Goal: Task Accomplishment & Management: Complete application form

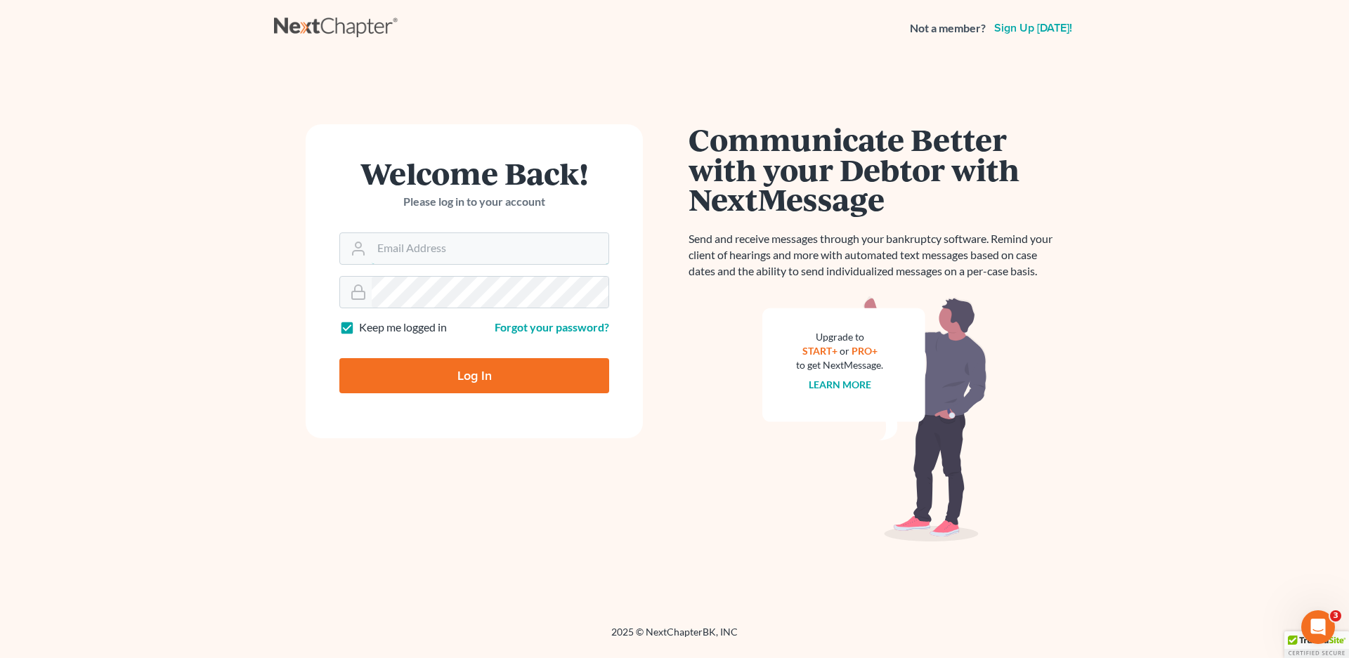
type input "[EMAIL_ADDRESS][DOMAIN_NAME]"
click at [484, 374] on input "Log In" at bounding box center [474, 375] width 270 height 35
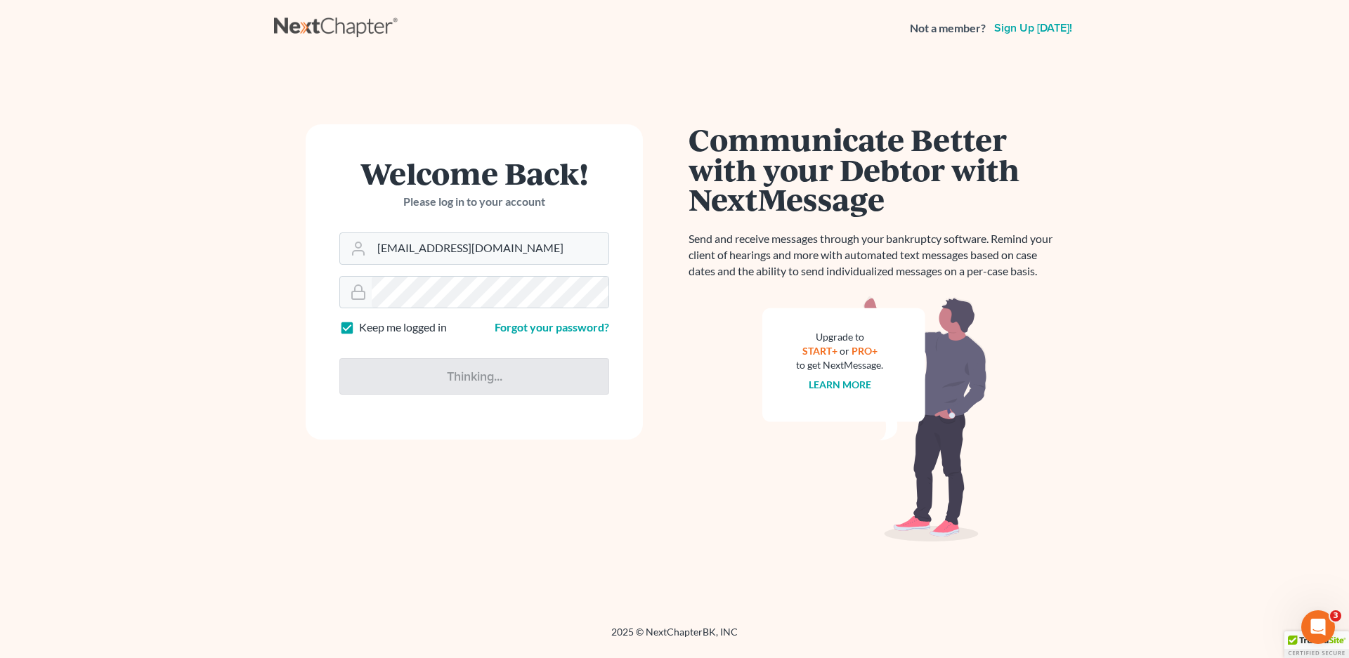
type input "Thinking..."
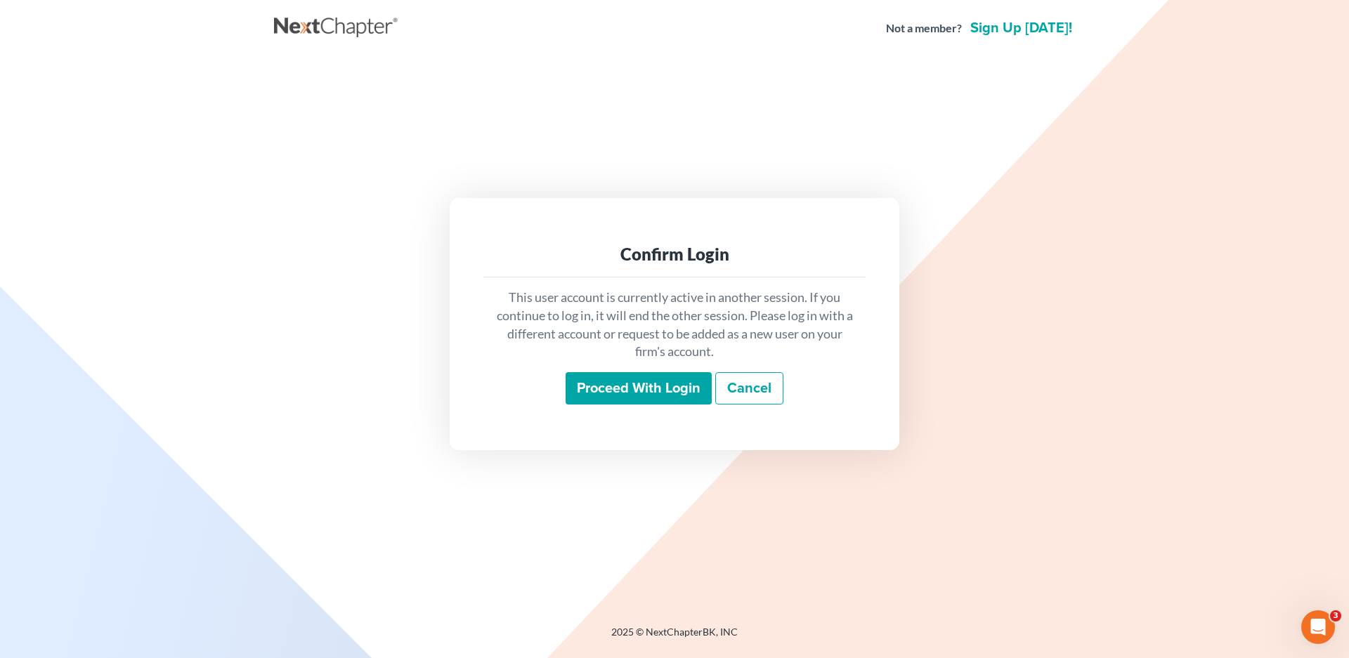
click at [624, 381] on input "Proceed with login" at bounding box center [638, 388] width 146 height 32
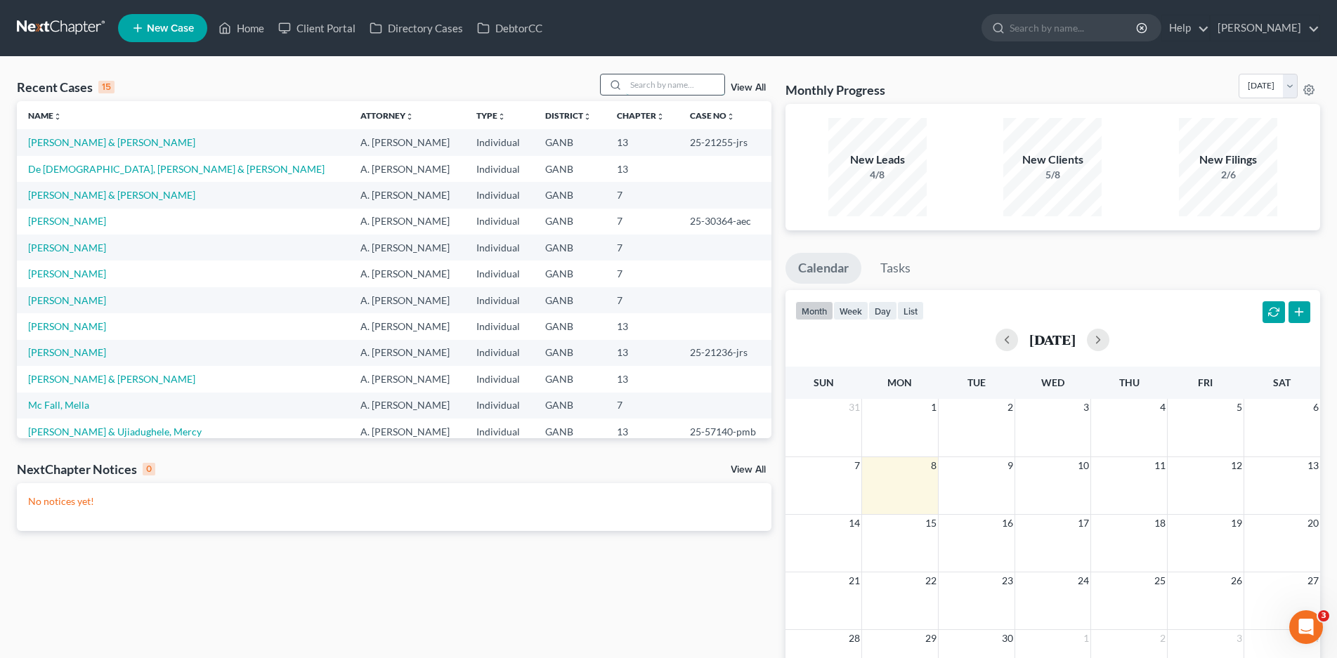
click at [634, 84] on input "search" at bounding box center [675, 84] width 98 height 20
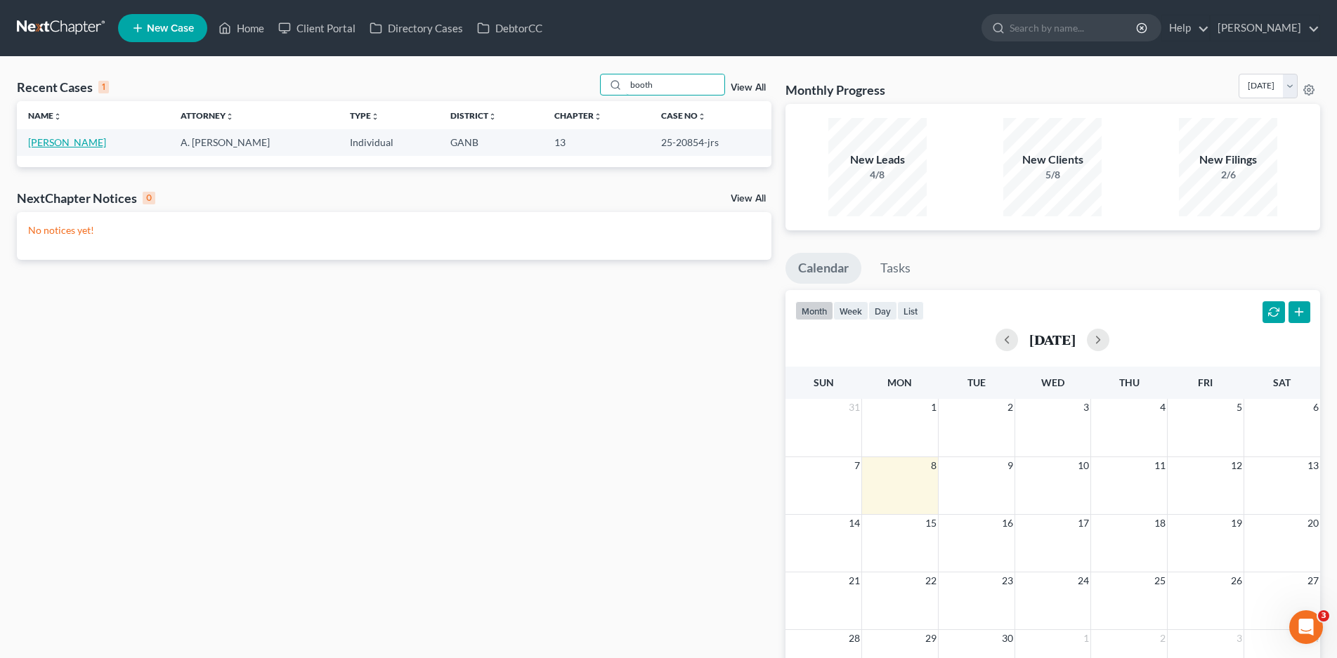
type input "booth"
click at [49, 142] on link "Booth, Shane" at bounding box center [67, 142] width 78 height 12
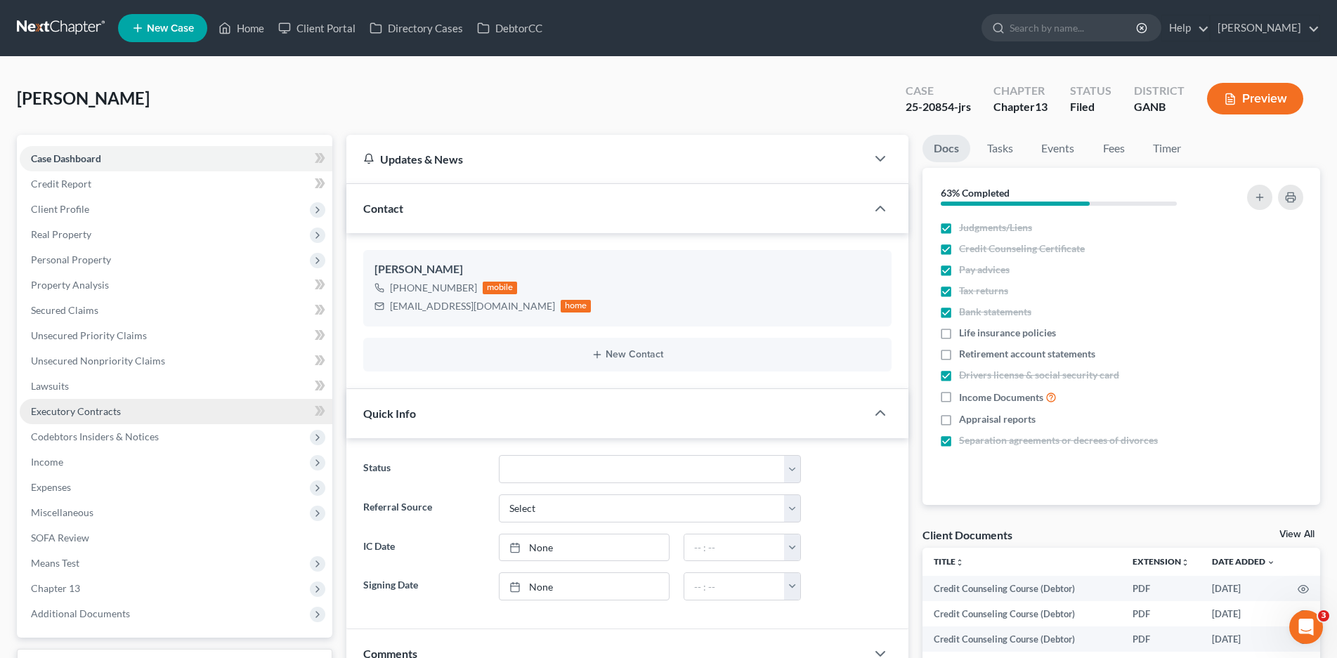
click at [94, 415] on span "Executory Contracts" at bounding box center [76, 411] width 90 height 12
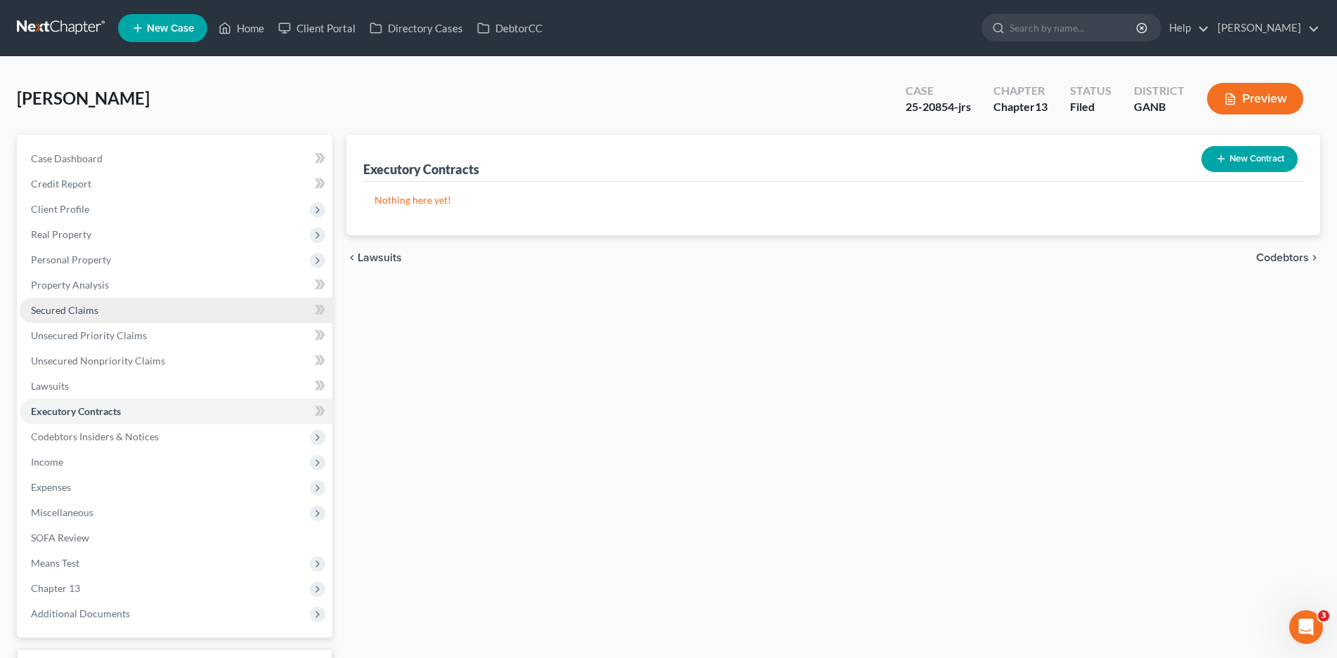
click at [47, 310] on span "Secured Claims" at bounding box center [64, 310] width 67 height 12
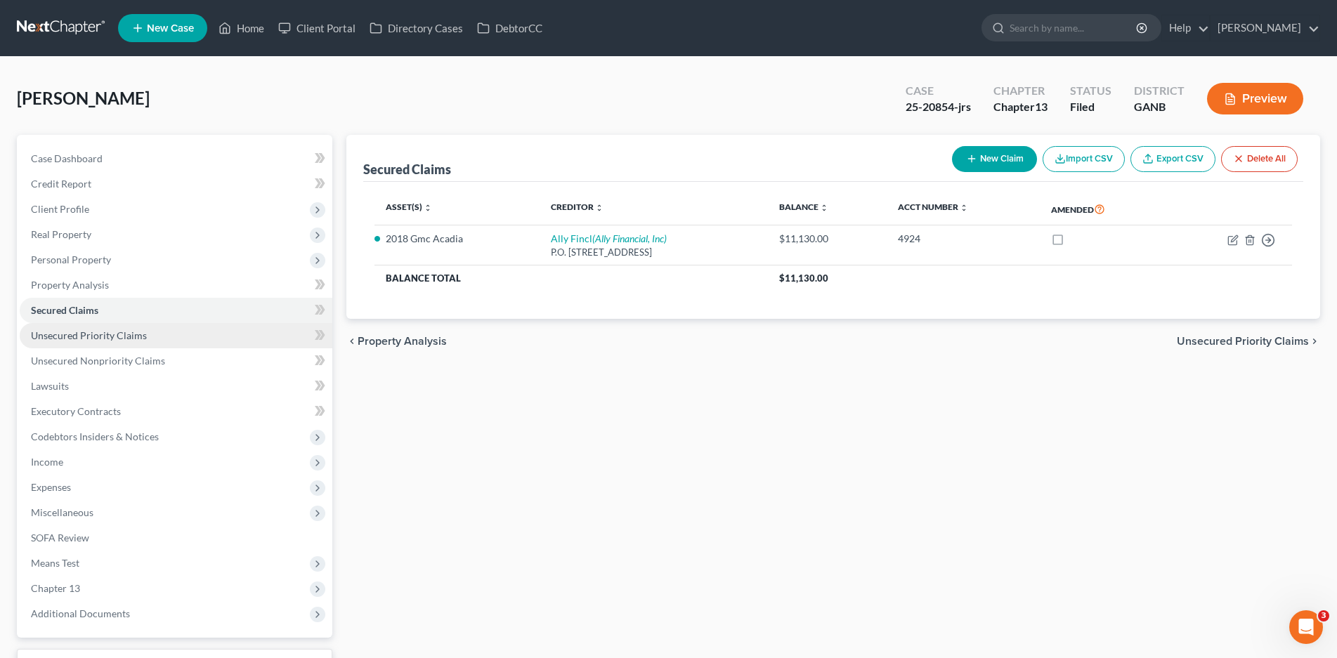
click at [118, 332] on span "Unsecured Priority Claims" at bounding box center [89, 335] width 116 height 12
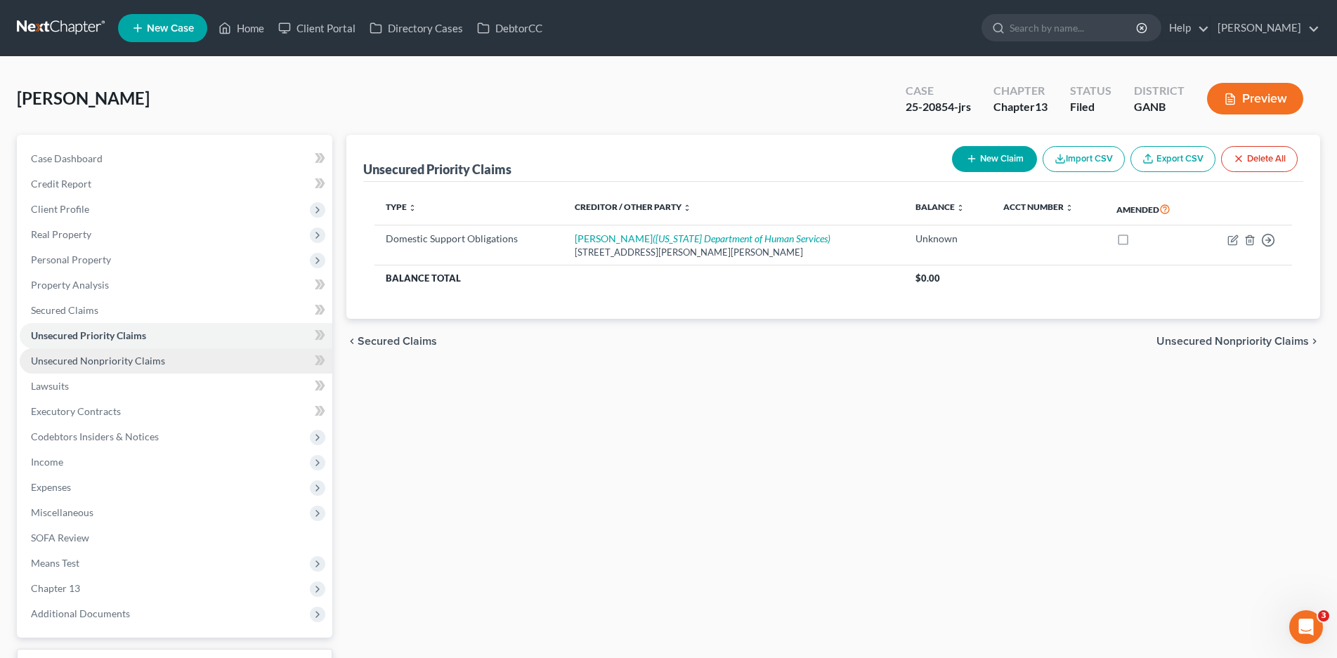
click at [116, 363] on span "Unsecured Nonpriority Claims" at bounding box center [98, 361] width 134 height 12
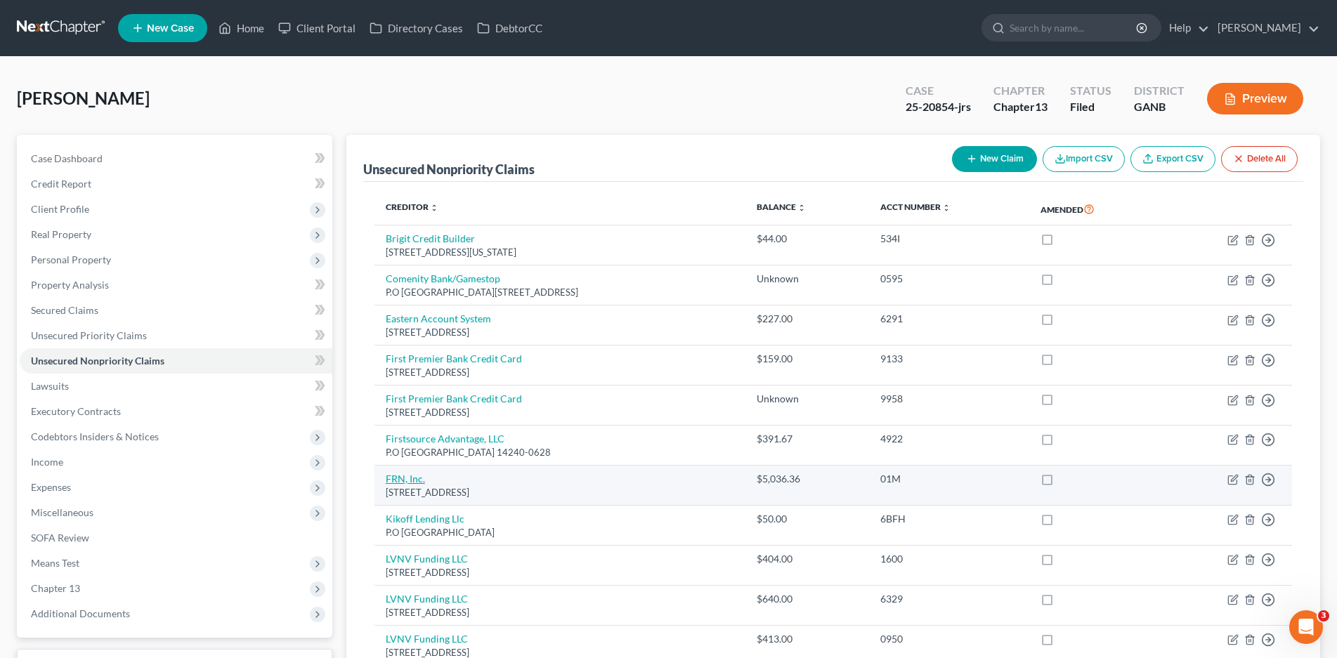
click at [402, 476] on link "FRN, Inc." at bounding box center [405, 479] width 39 height 12
select select "10"
select select "6"
select select "0"
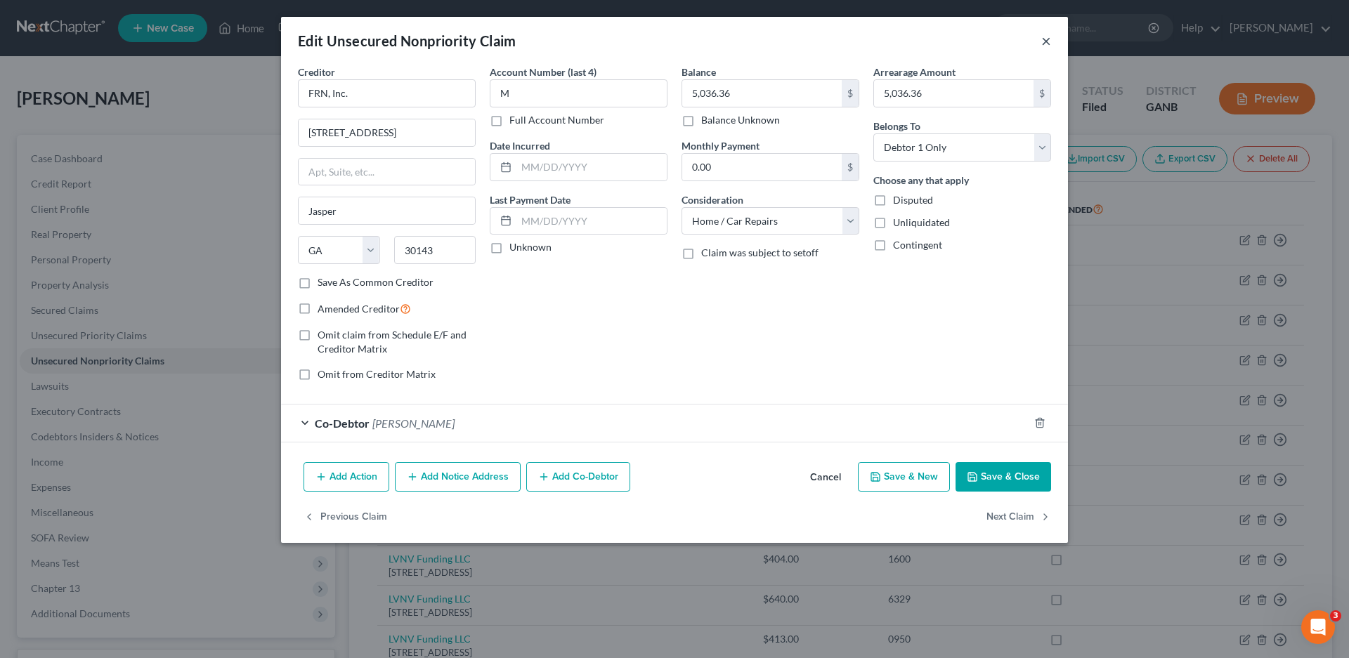
click at [1044, 44] on button "×" at bounding box center [1046, 40] width 10 height 17
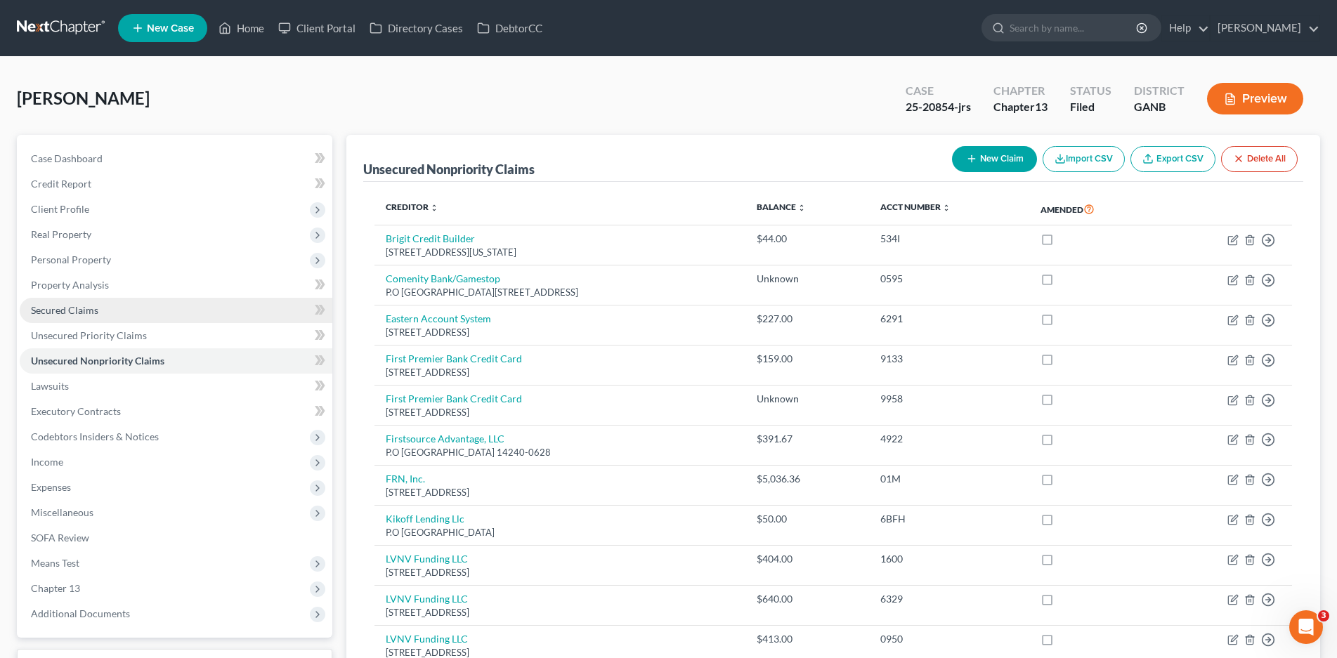
click at [80, 313] on span "Secured Claims" at bounding box center [64, 310] width 67 height 12
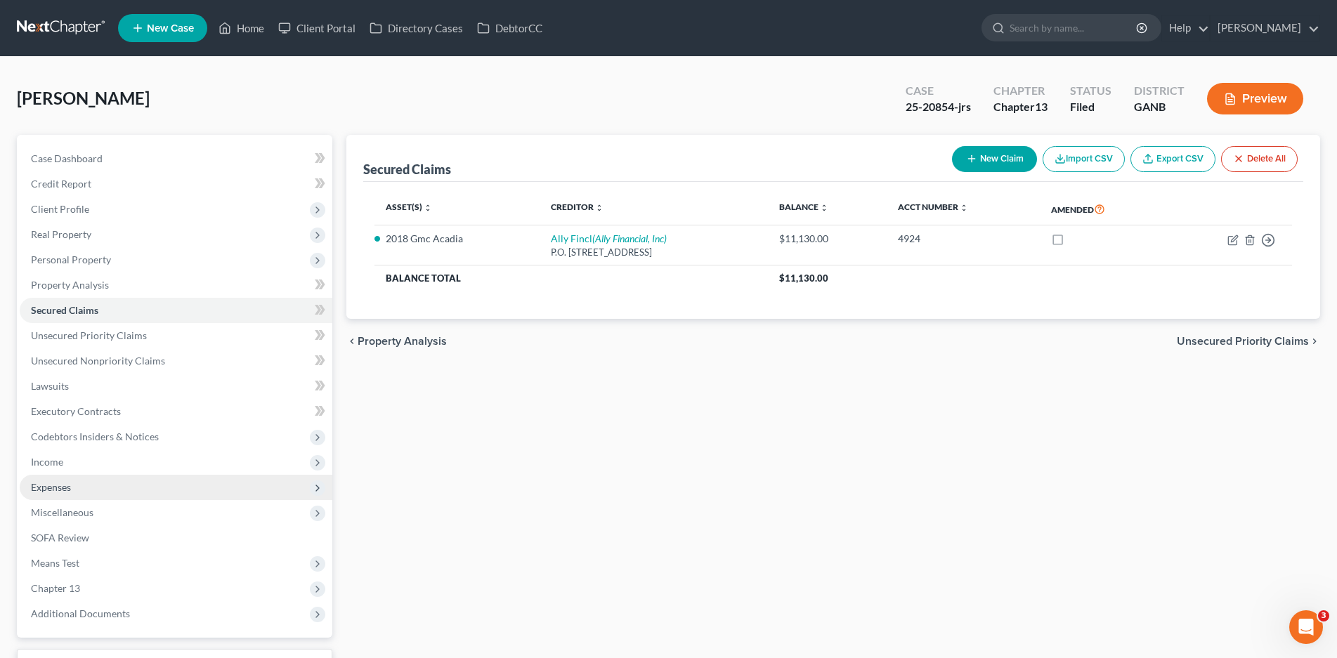
click at [50, 490] on span "Expenses" at bounding box center [51, 487] width 40 height 12
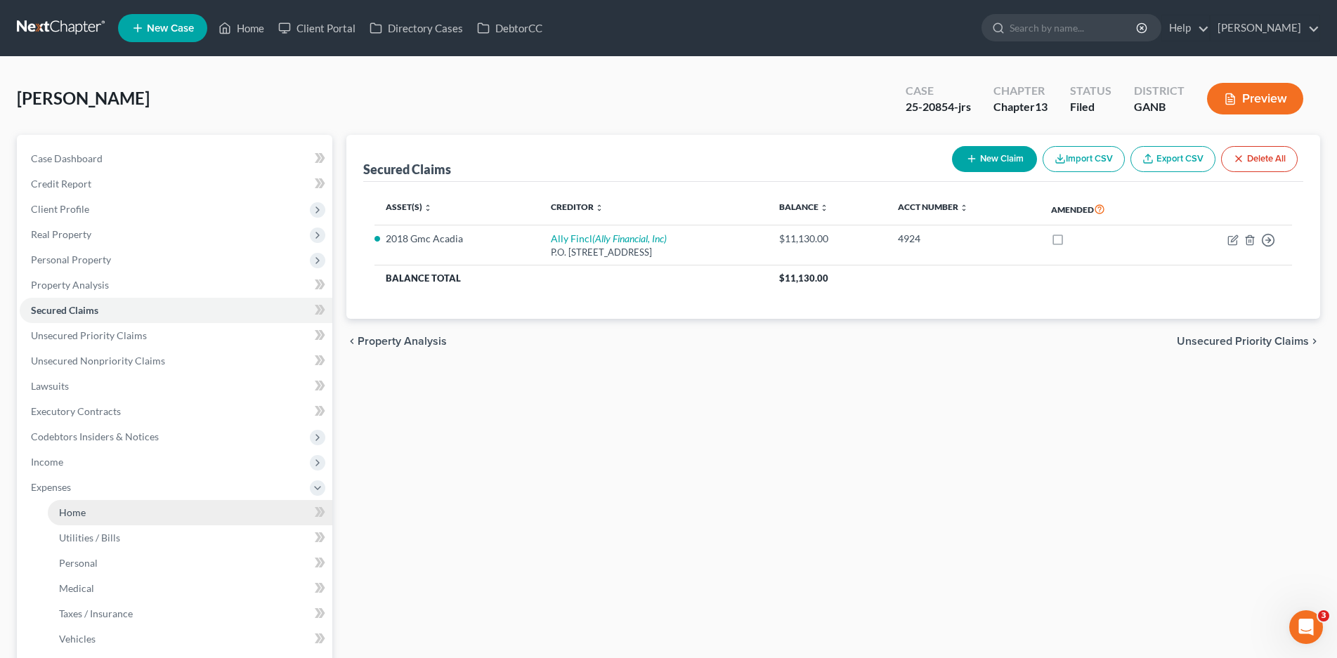
click at [85, 506] on link "Home" at bounding box center [190, 512] width 284 height 25
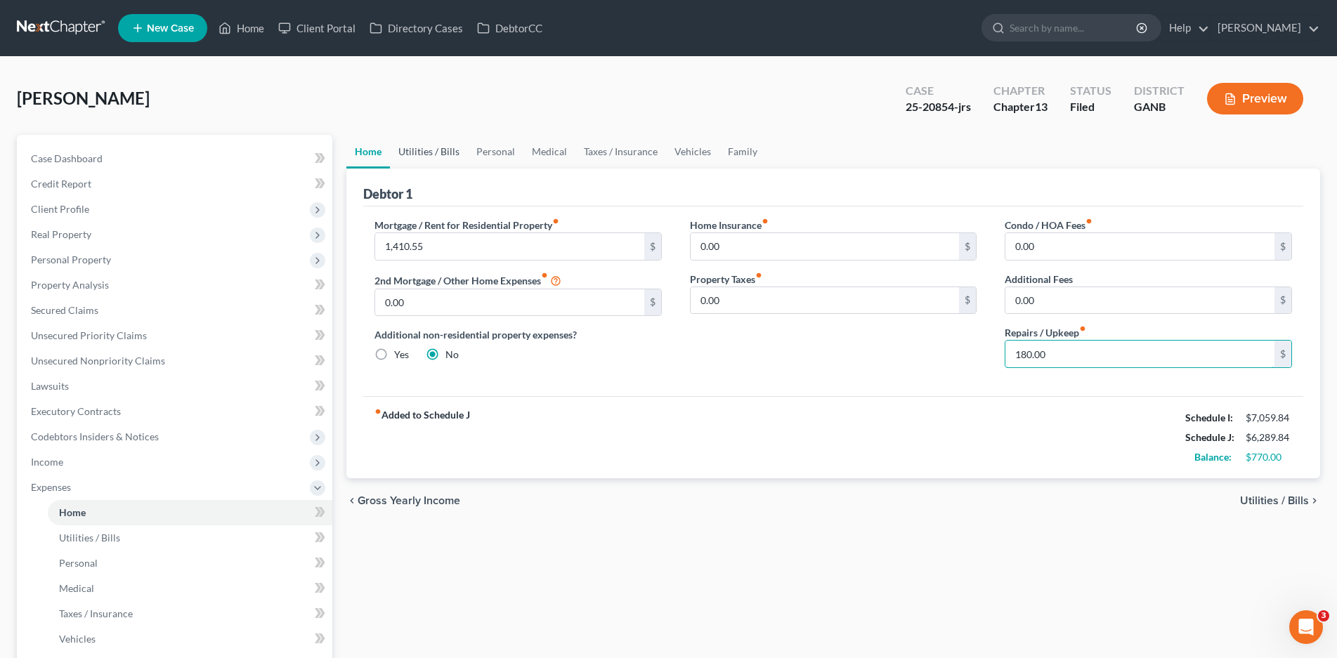
type input "180.00"
click at [436, 148] on link "Utilities / Bills" at bounding box center [429, 152] width 78 height 34
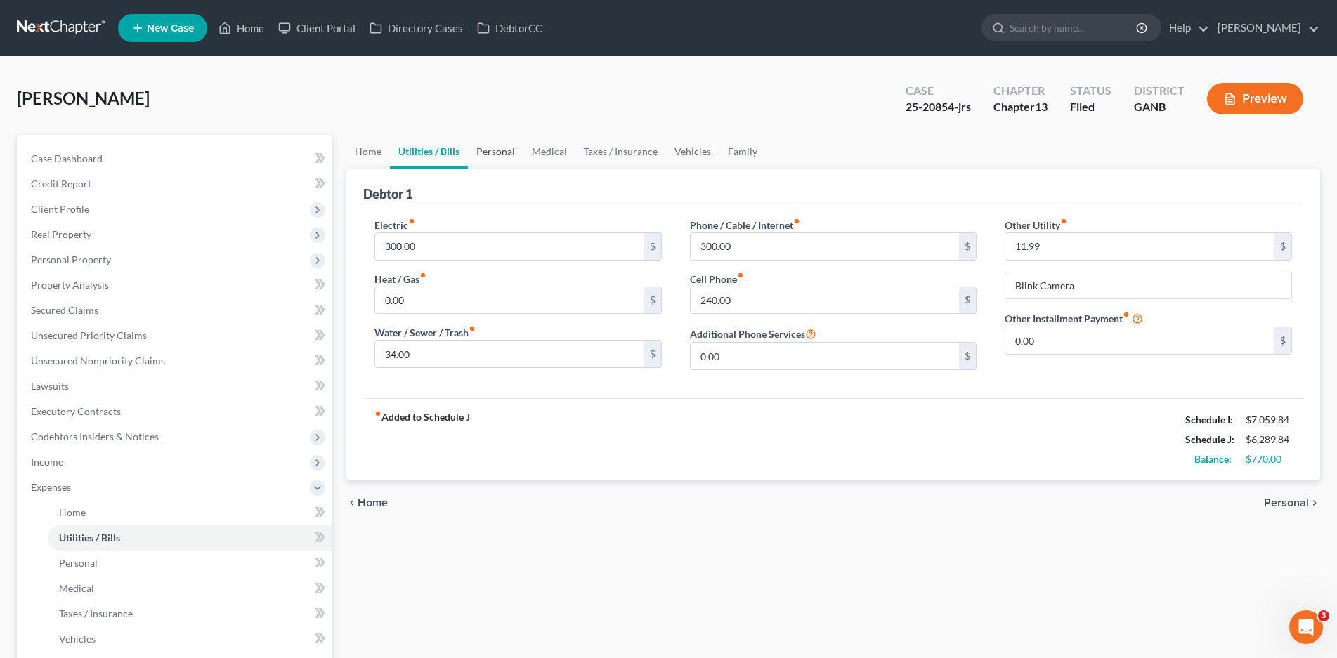
click at [486, 154] on link "Personal" at bounding box center [495, 152] width 55 height 34
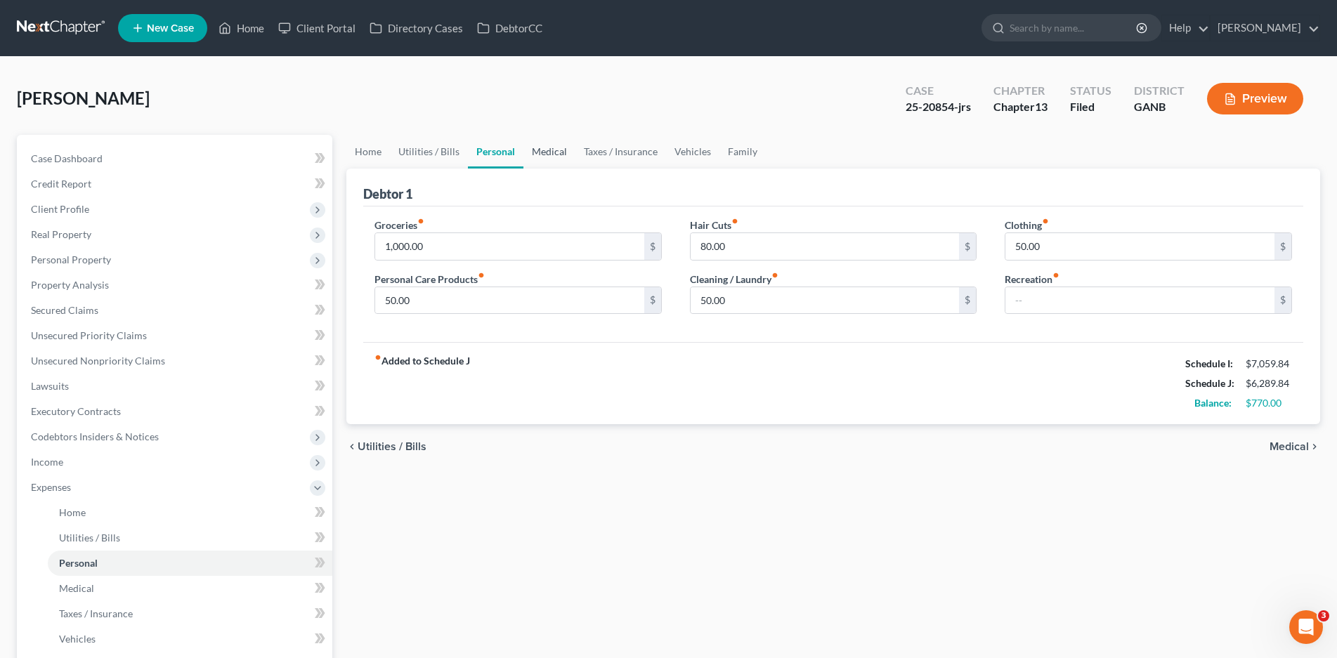
click at [557, 143] on link "Medical" at bounding box center [549, 152] width 52 height 34
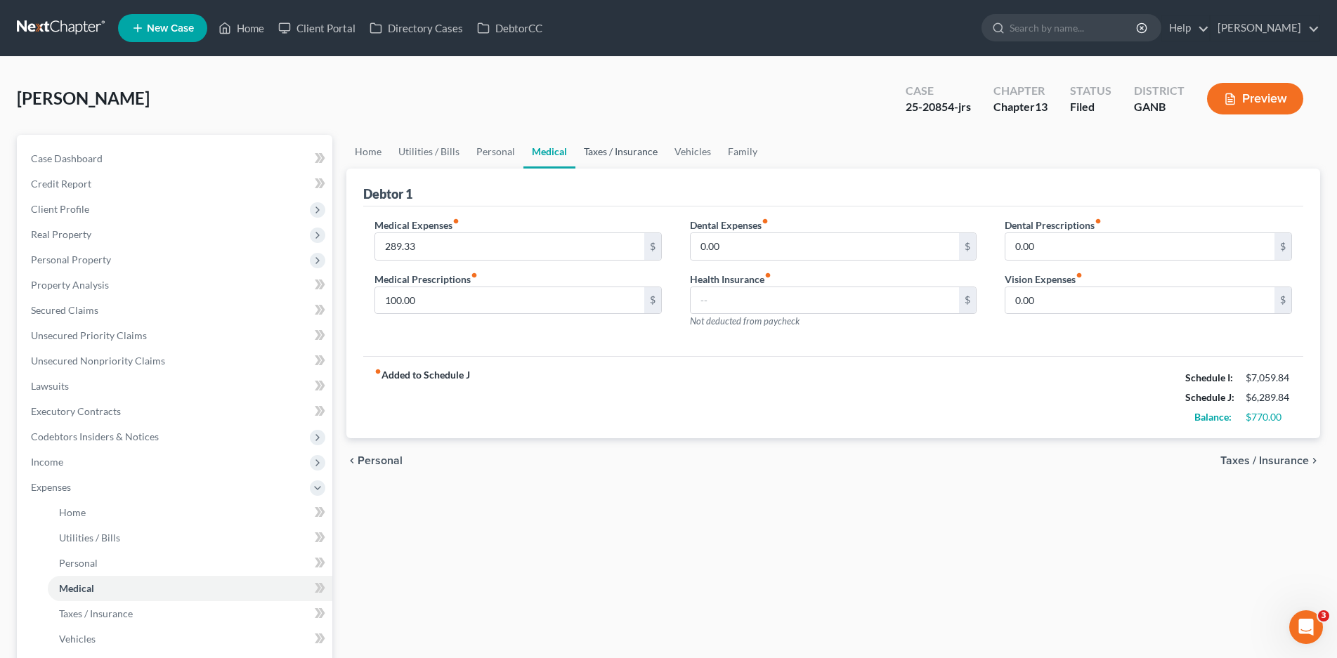
click at [608, 149] on link "Taxes / Insurance" at bounding box center [620, 152] width 91 height 34
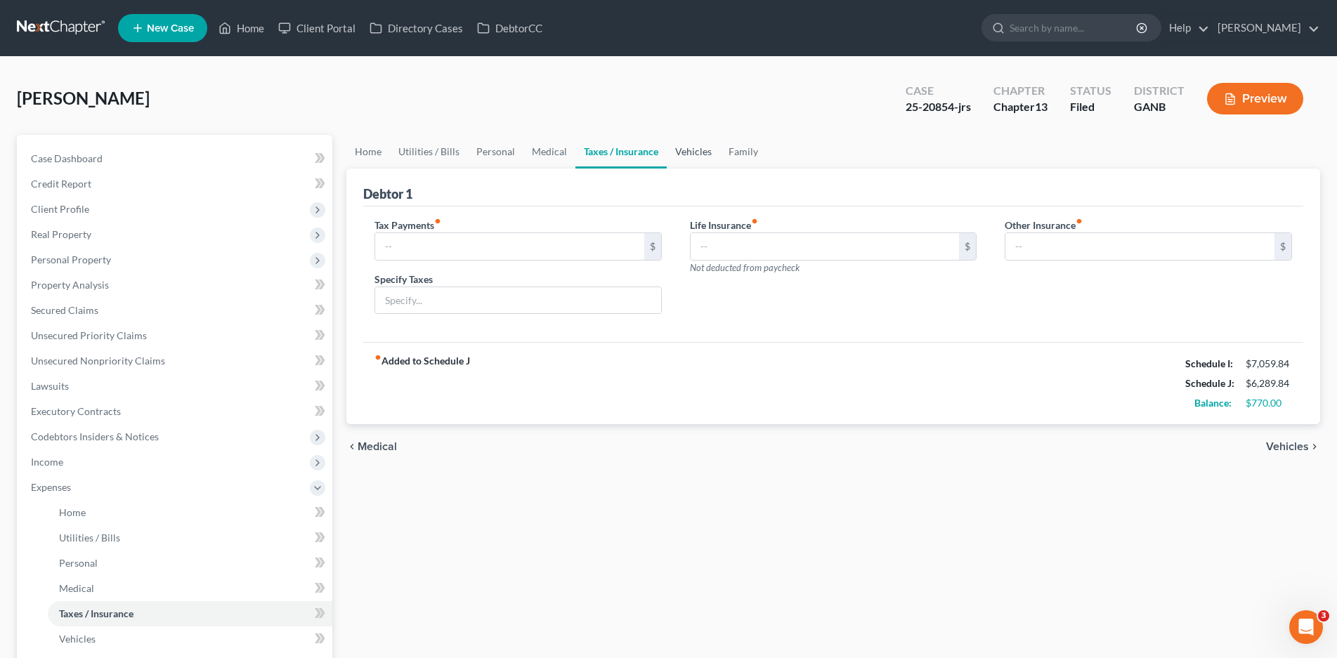
click at [692, 156] on link "Vehicles" at bounding box center [693, 152] width 53 height 34
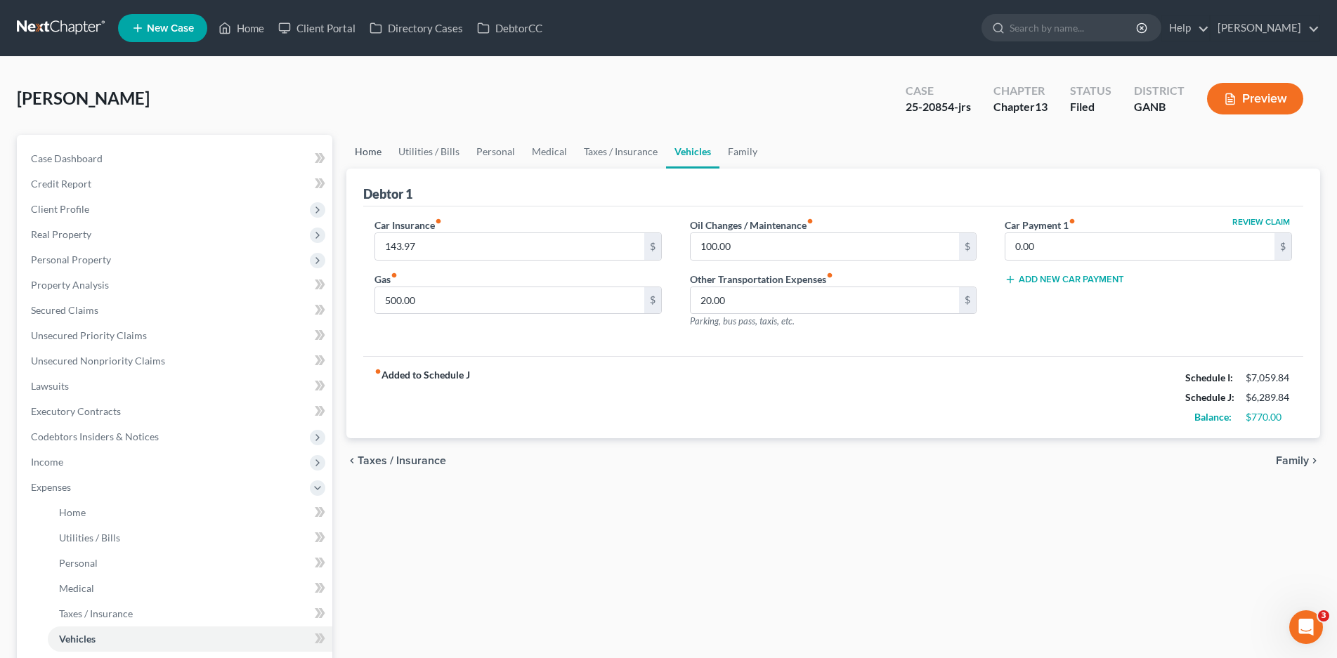
click at [356, 150] on link "Home" at bounding box center [368, 152] width 44 height 34
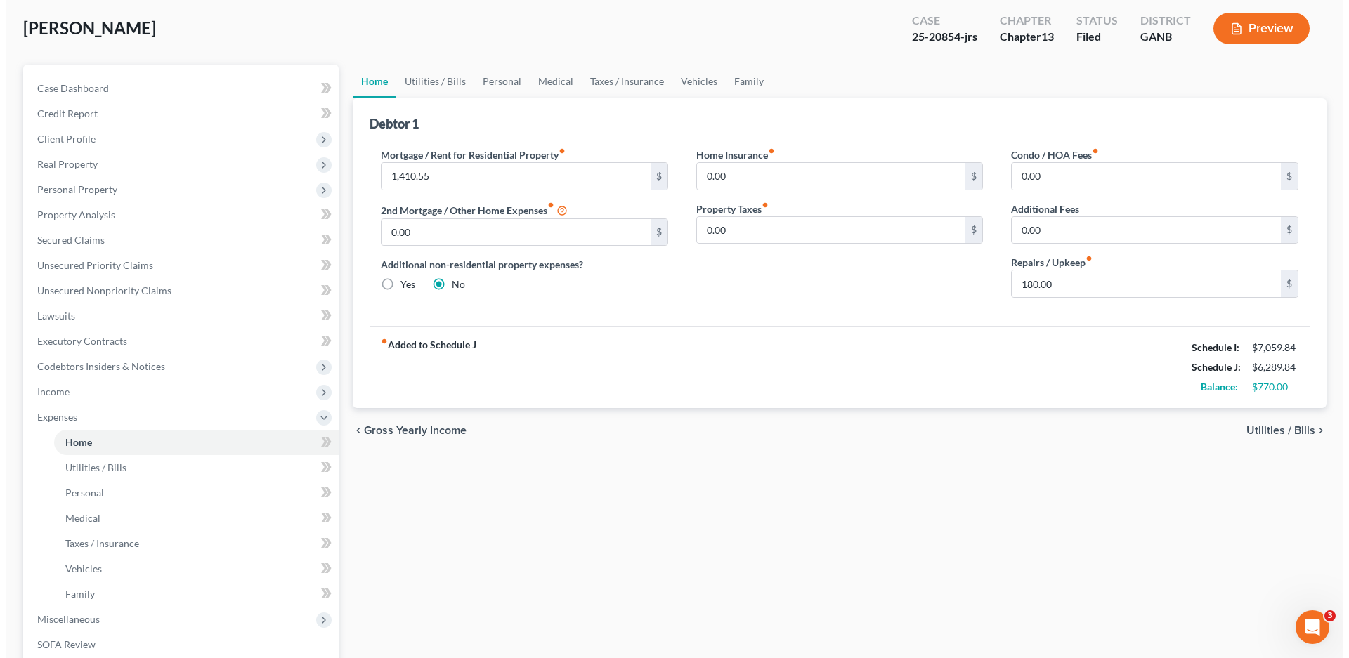
scroll to position [291, 0]
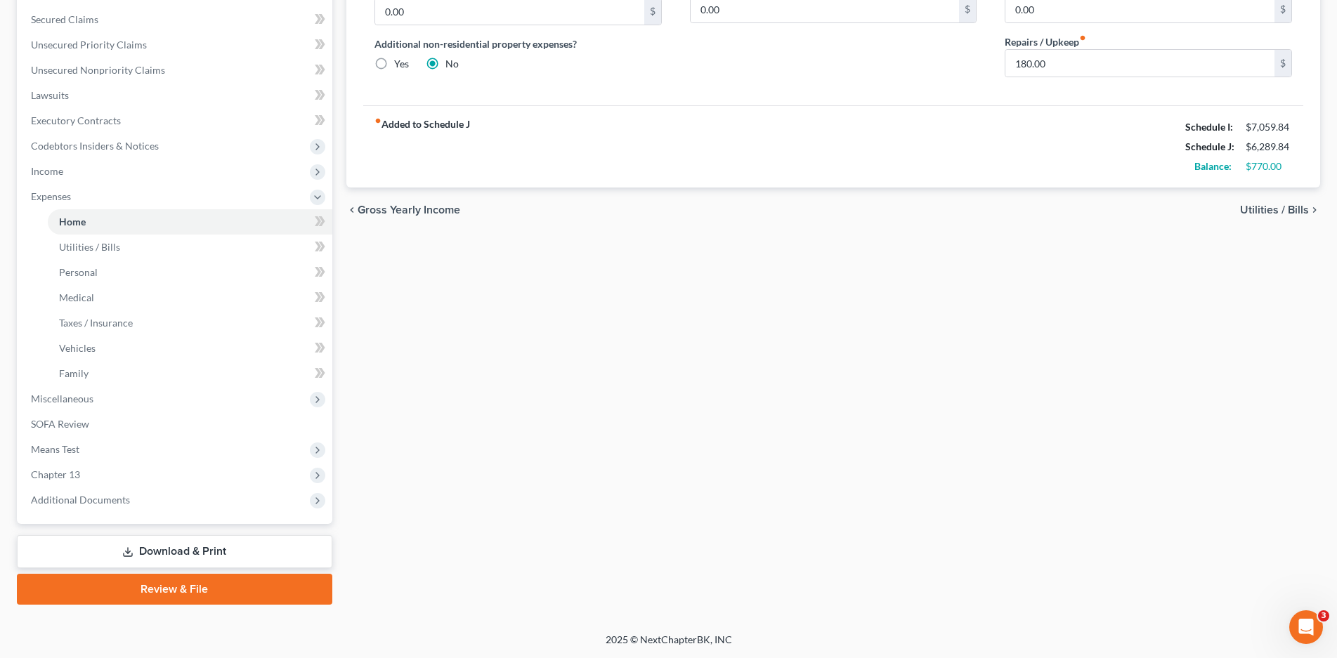
click at [146, 555] on link "Download & Print" at bounding box center [174, 551] width 315 height 33
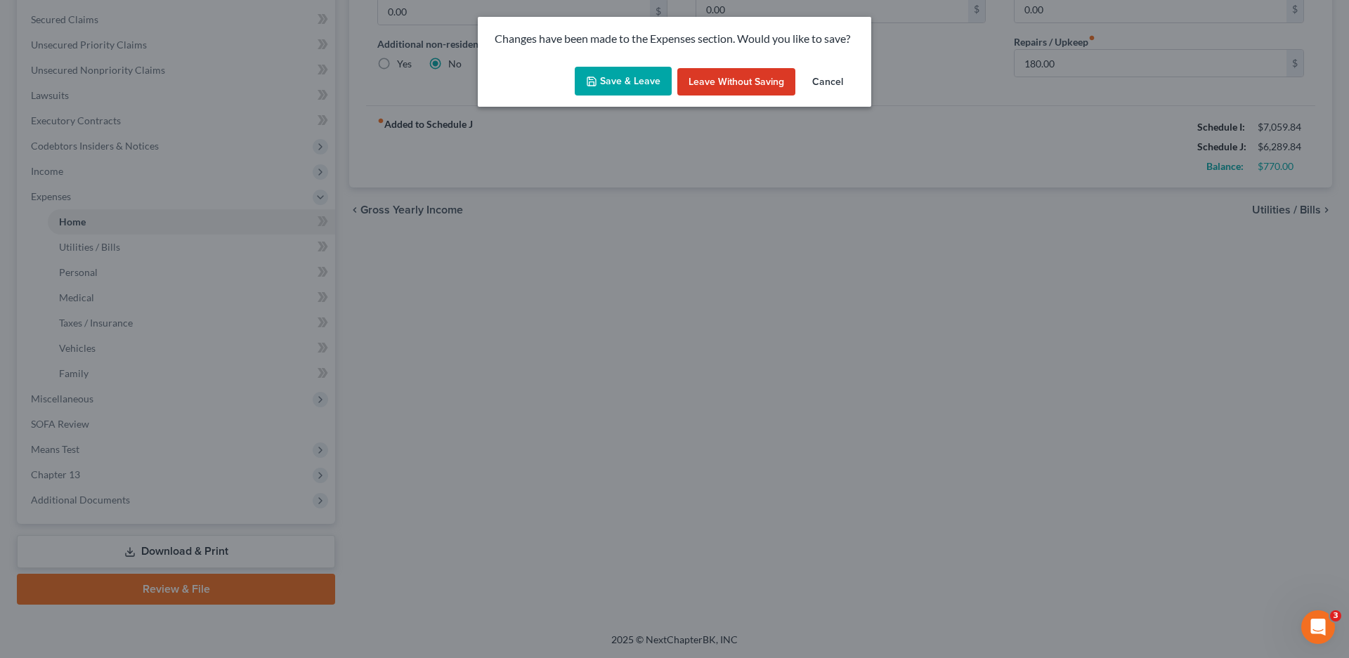
click at [638, 78] on button "Save & Leave" at bounding box center [623, 82] width 97 height 30
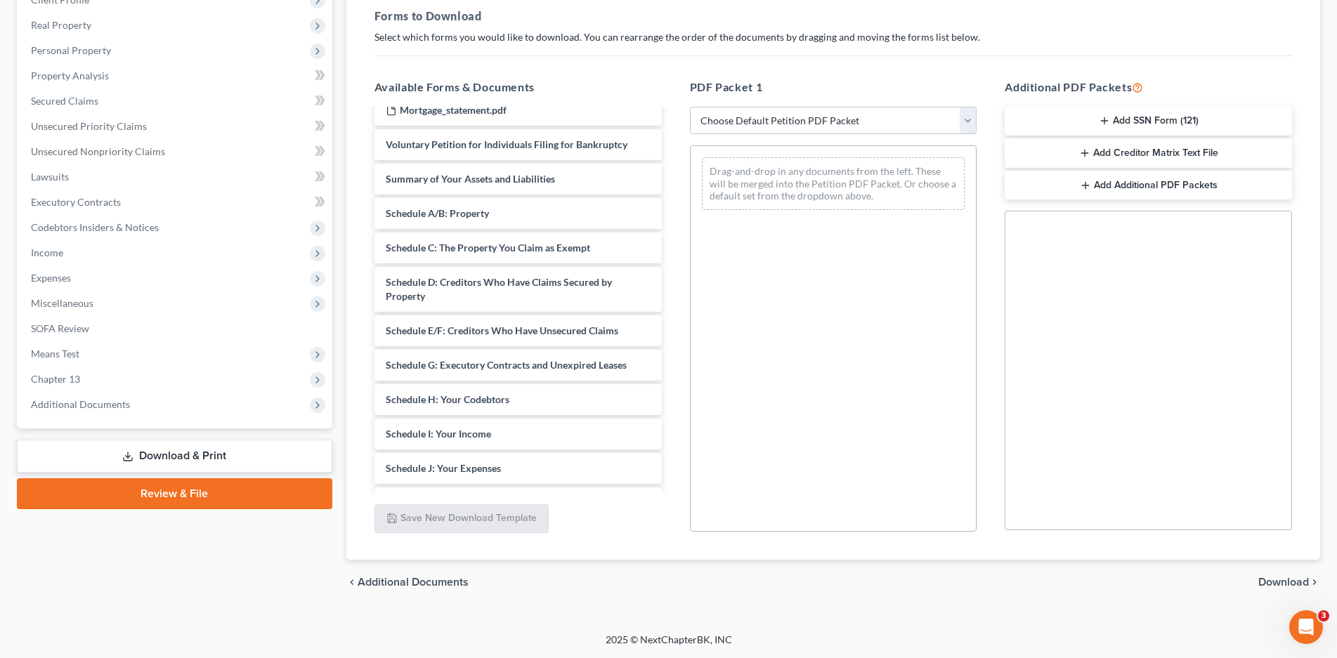
scroll to position [1189, 0]
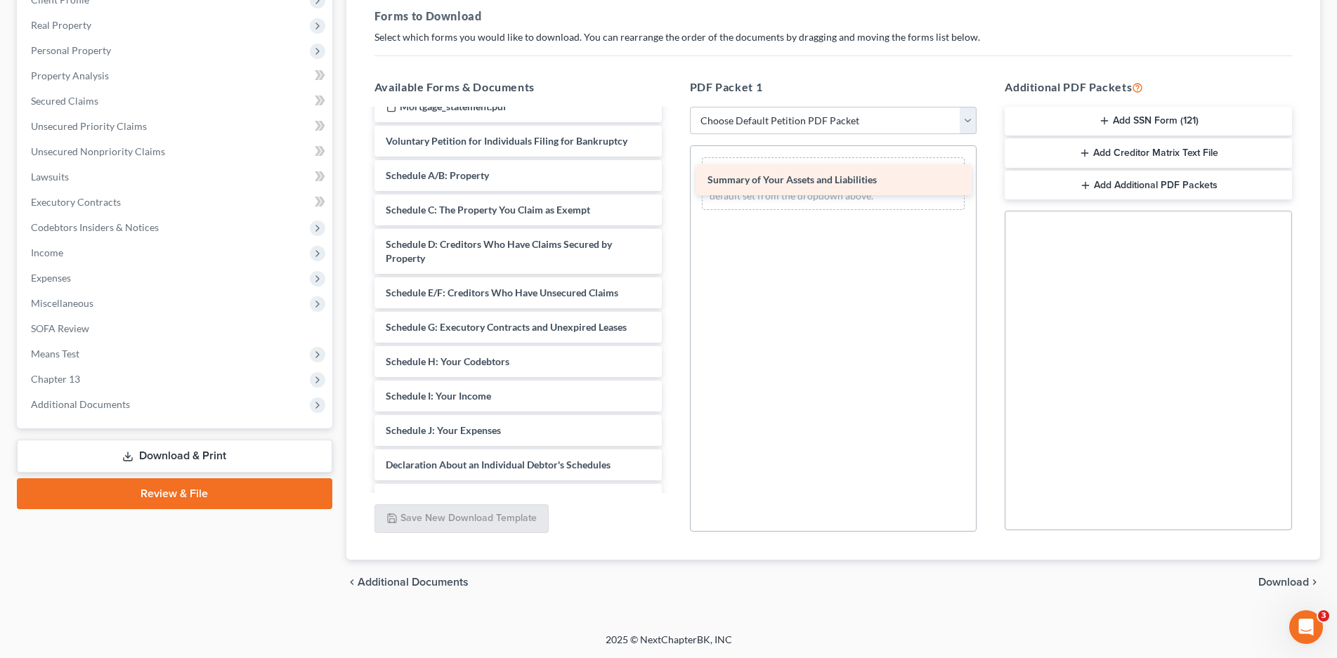
drag, startPoint x: 480, startPoint y: 174, endPoint x: 801, endPoint y: 178, distance: 321.7
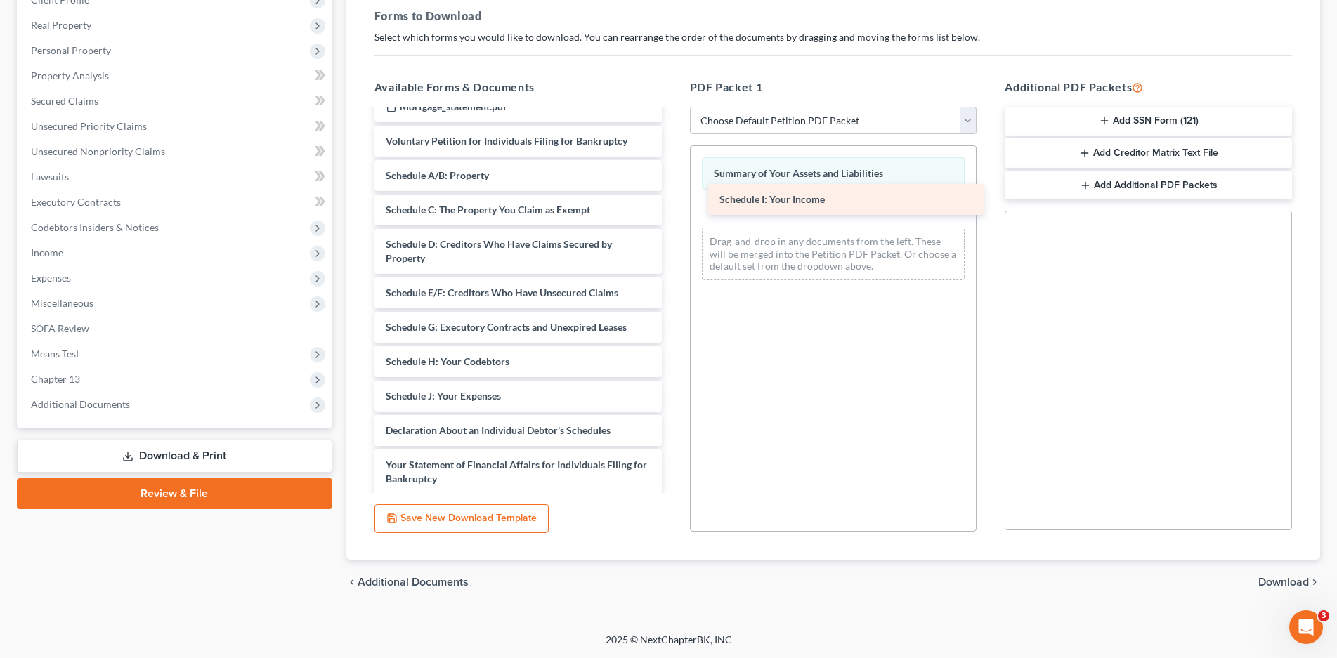
drag, startPoint x: 446, startPoint y: 393, endPoint x: 780, endPoint y: 196, distance: 387.3
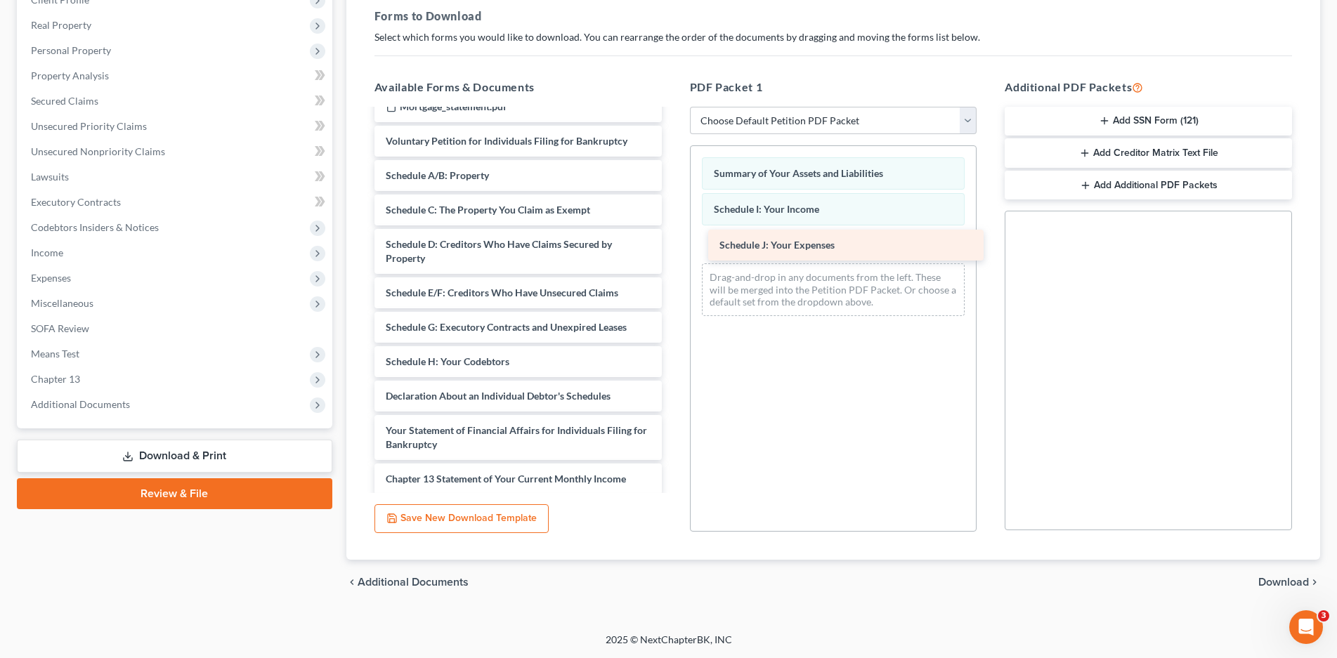
drag, startPoint x: 400, startPoint y: 399, endPoint x: 724, endPoint y: 253, distance: 355.3
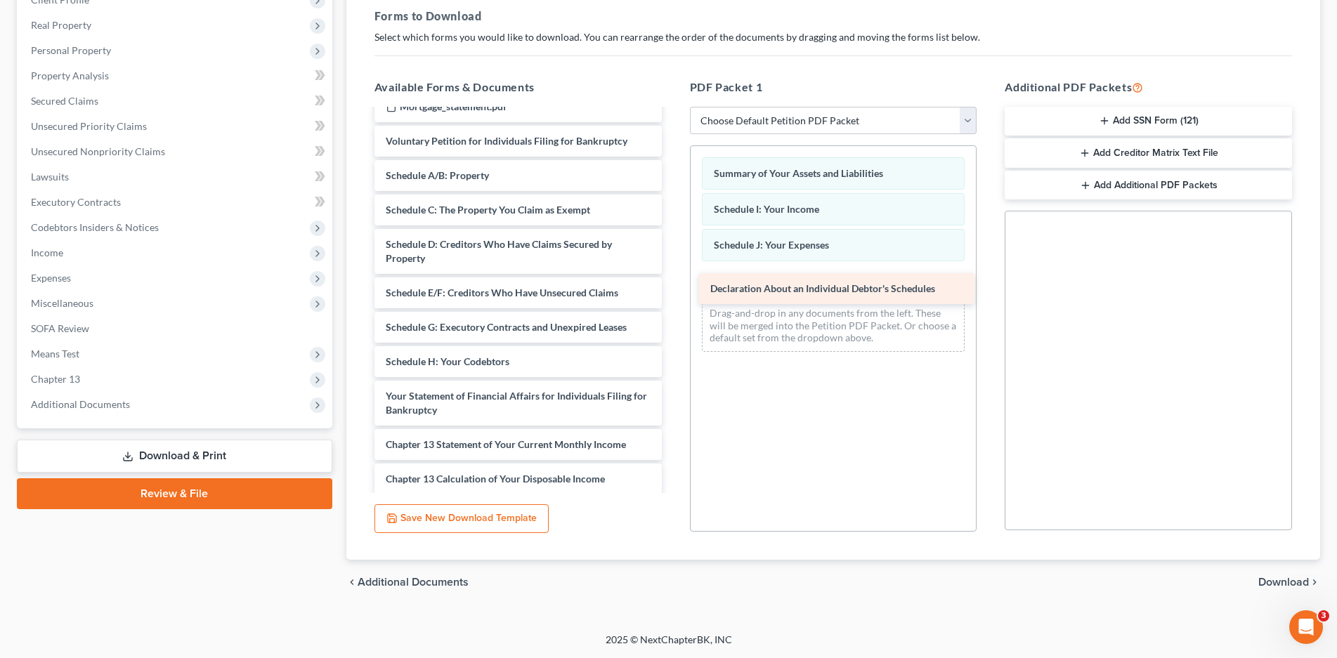
drag, startPoint x: 452, startPoint y: 391, endPoint x: 776, endPoint y: 284, distance: 341.9
click at [1288, 578] on span "Download" at bounding box center [1283, 582] width 51 height 11
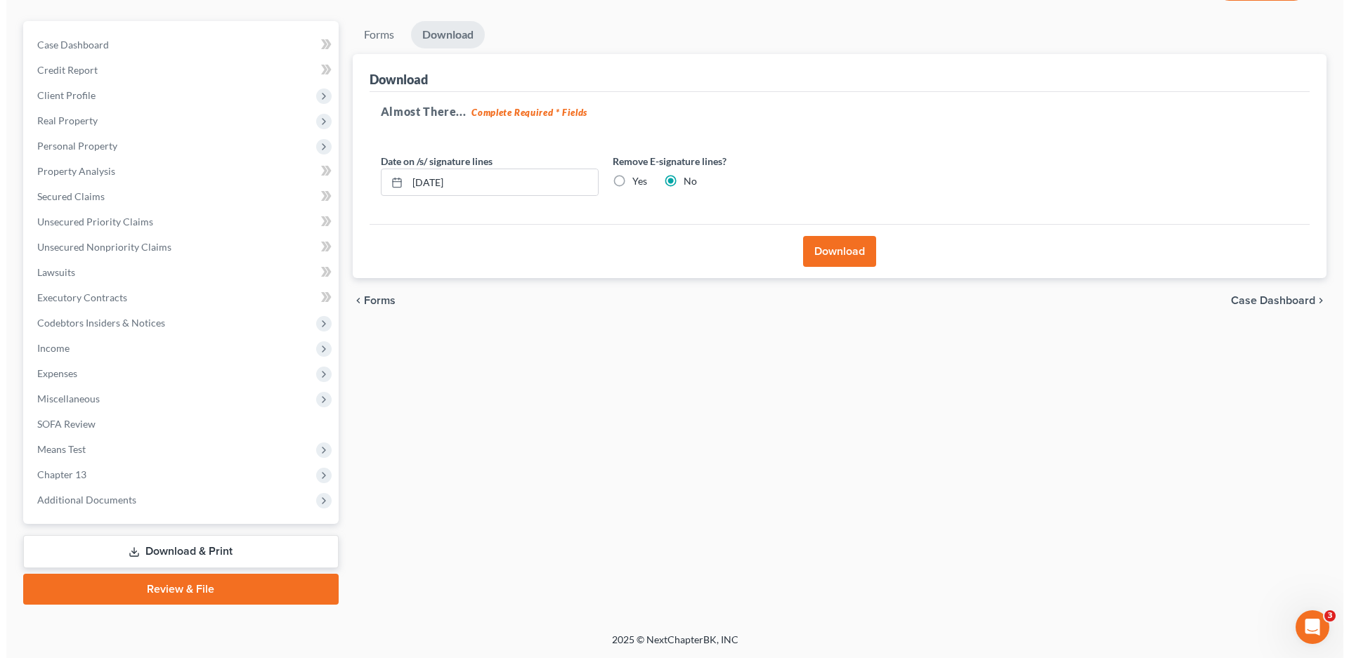
scroll to position [114, 0]
click at [829, 256] on button "Download" at bounding box center [833, 251] width 73 height 31
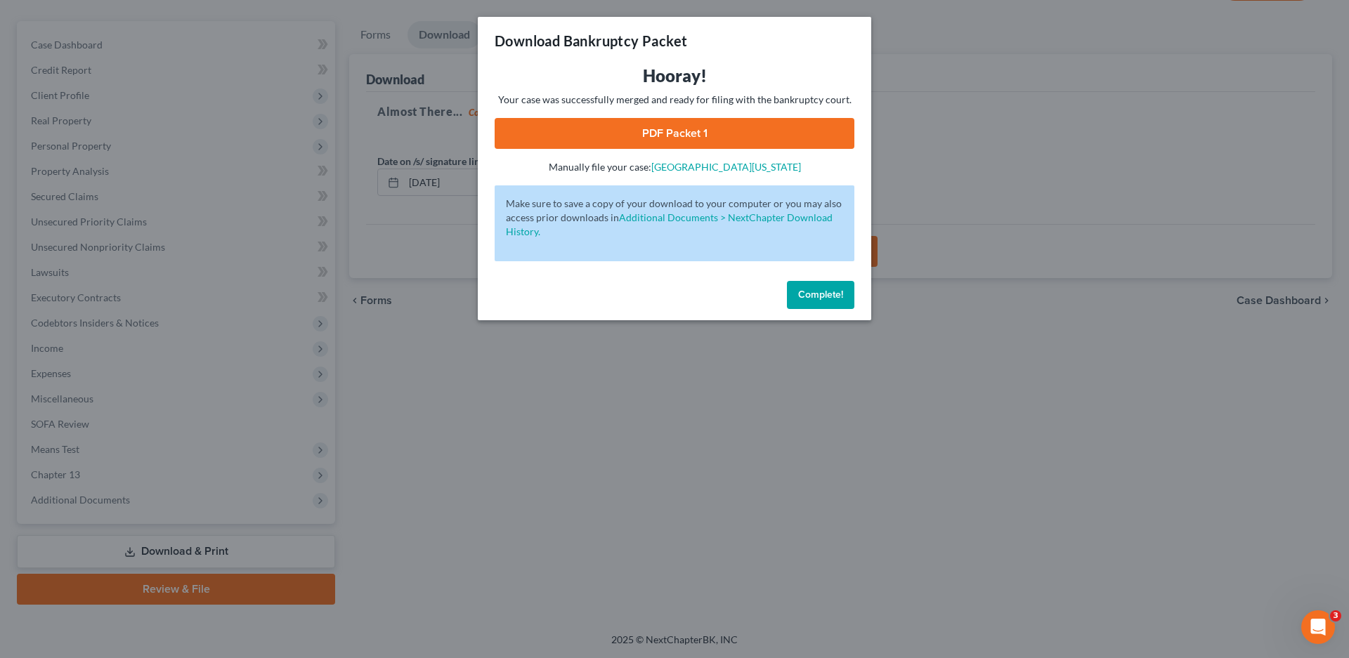
click at [744, 128] on link "PDF Packet 1" at bounding box center [675, 133] width 360 height 31
